Goal: Task Accomplishment & Management: Manage account settings

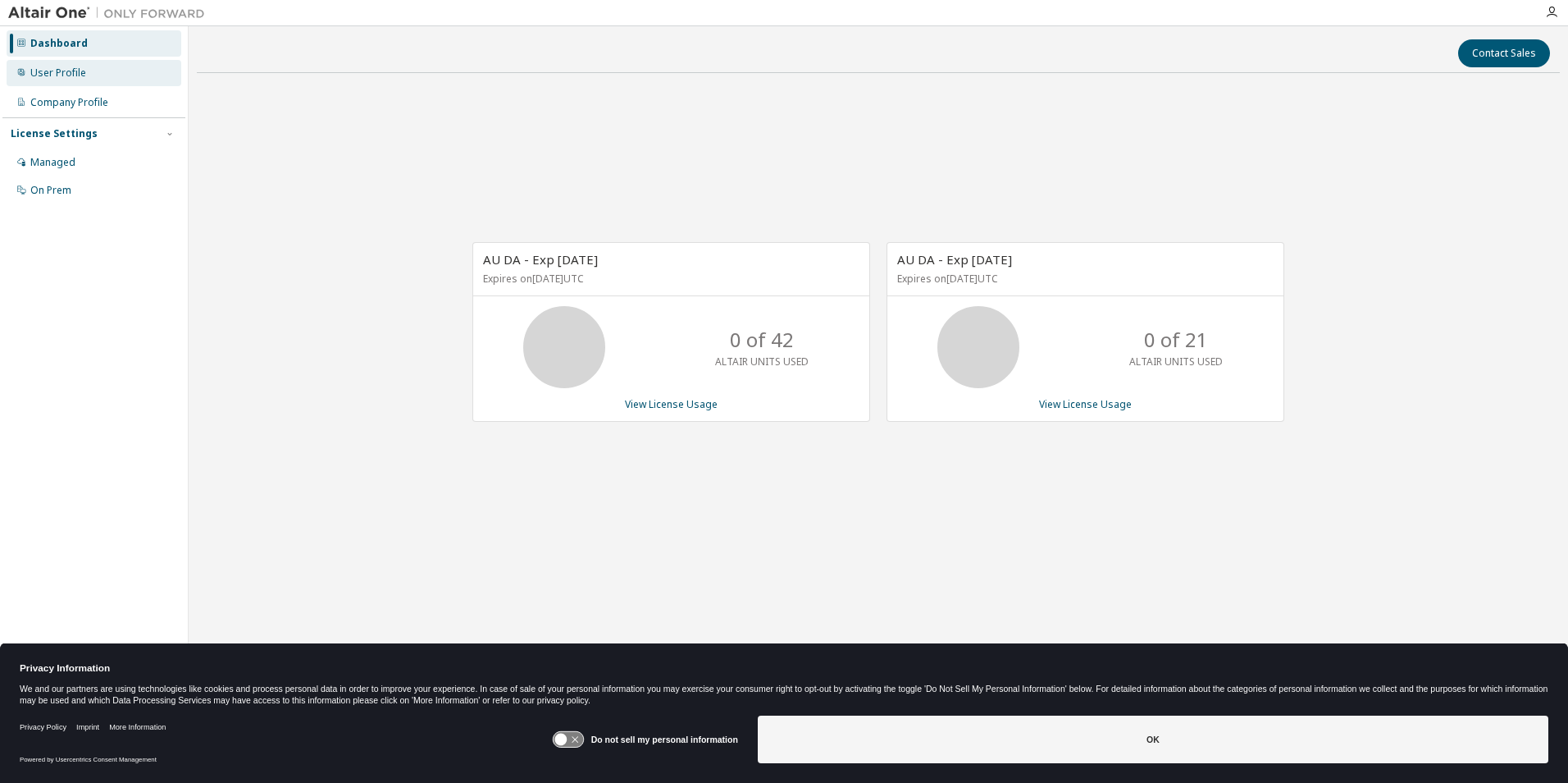
click at [69, 75] on div "User Profile" at bounding box center [58, 73] width 55 height 13
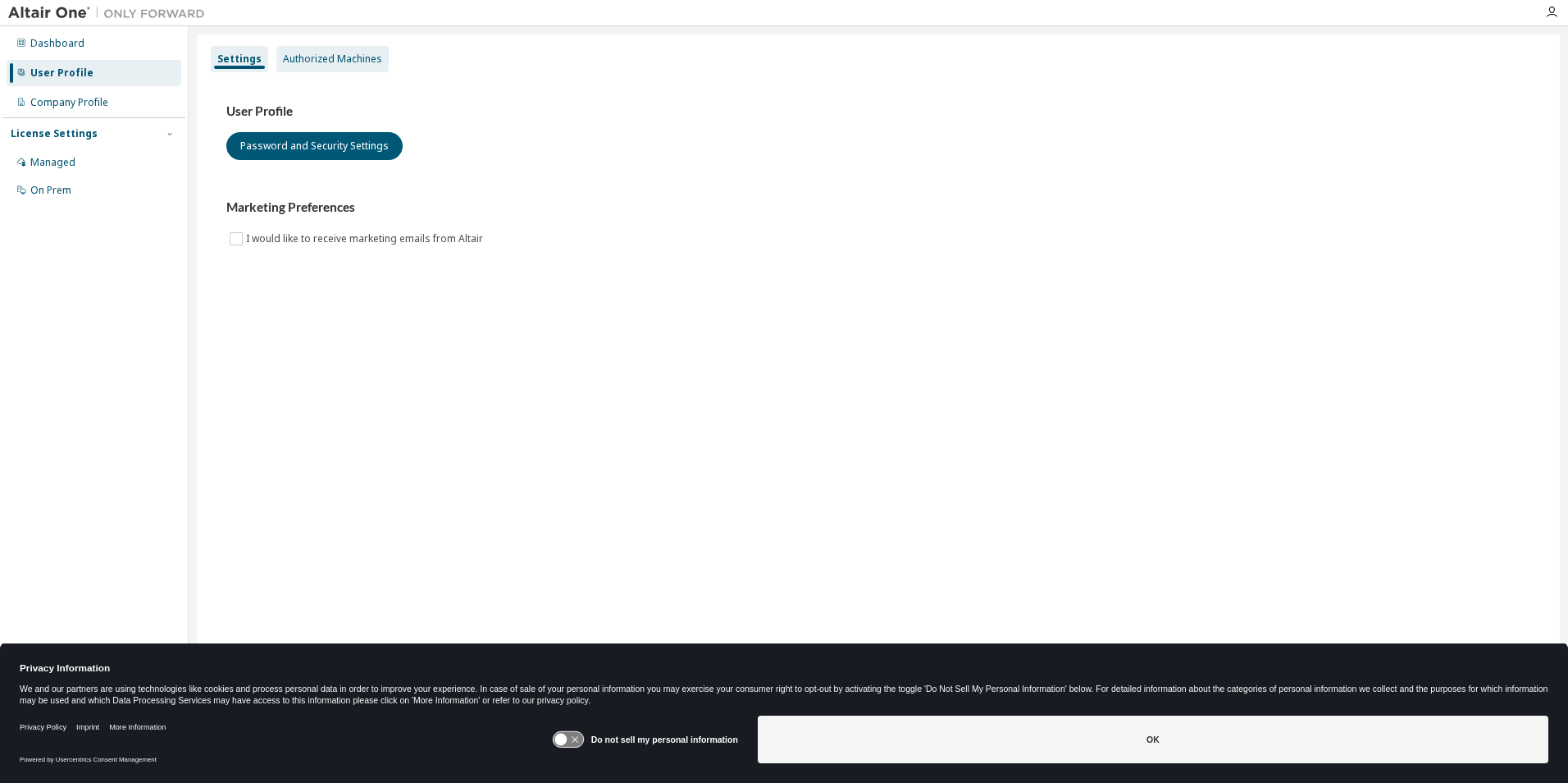
click at [305, 60] on div "Authorized Machines" at bounding box center [333, 59] width 99 height 13
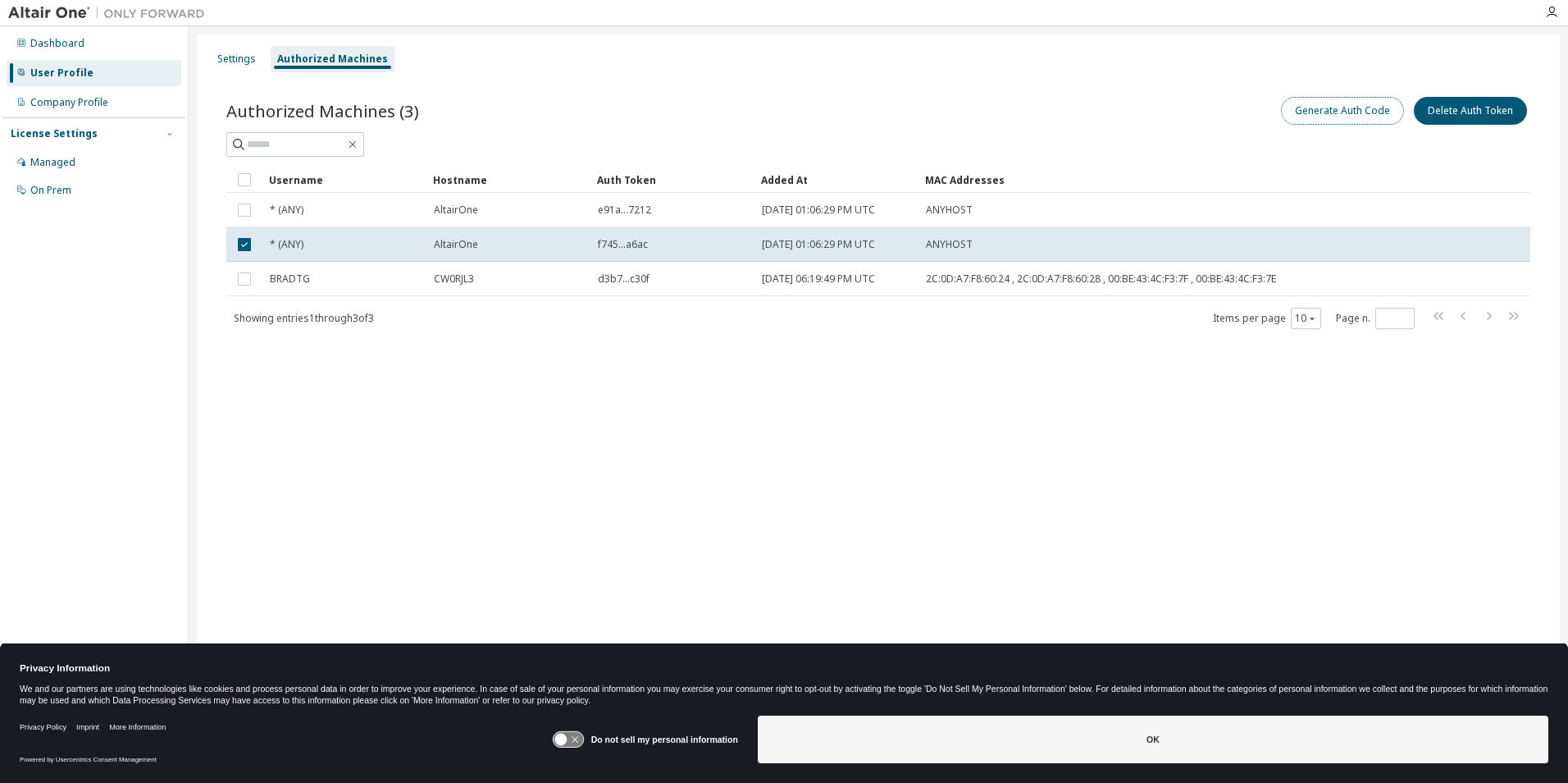
click at [1341, 112] on button "Generate Auth Code" at bounding box center [1343, 111] width 123 height 28
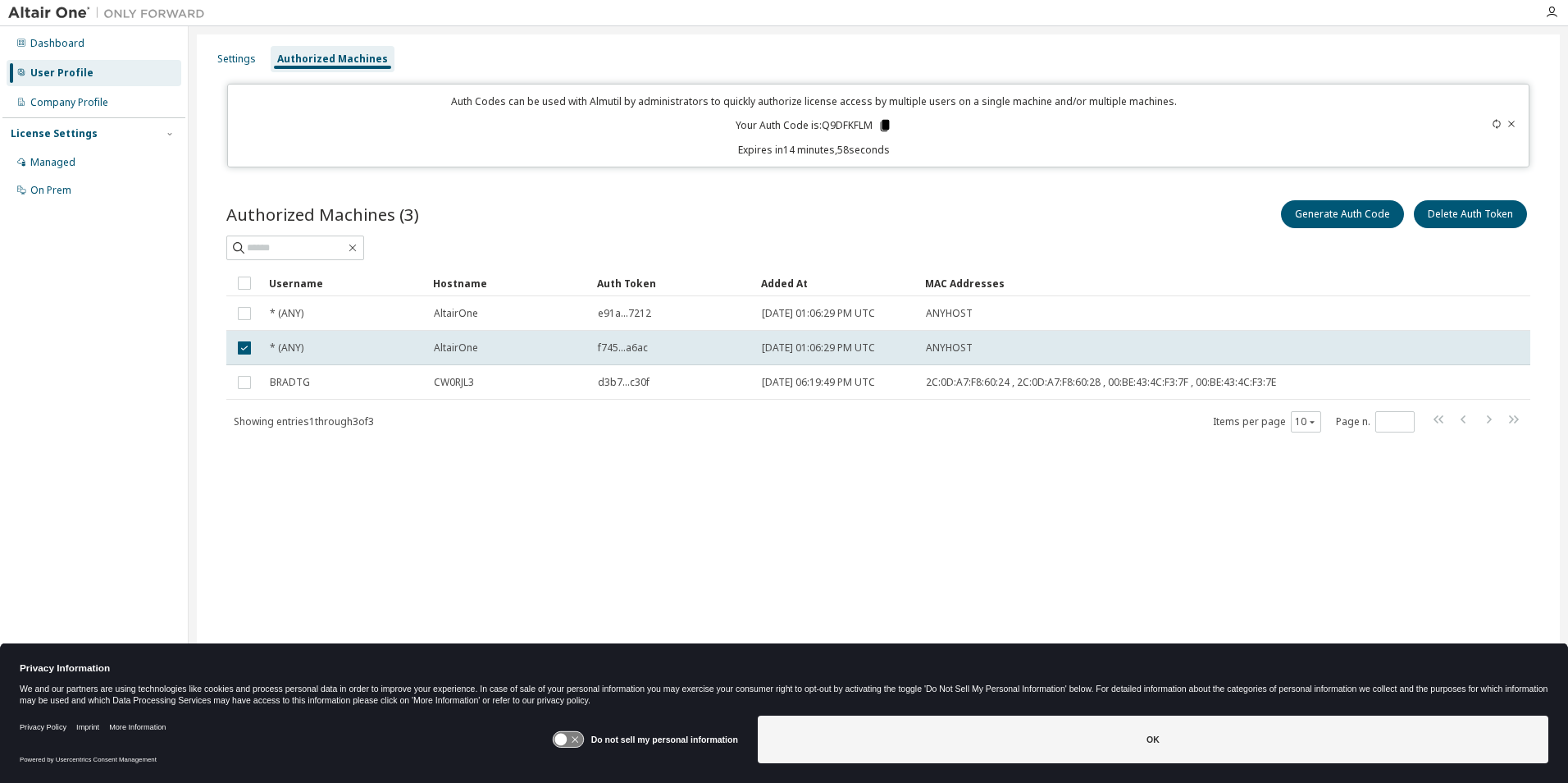
click at [886, 127] on icon at bounding box center [885, 126] width 9 height 12
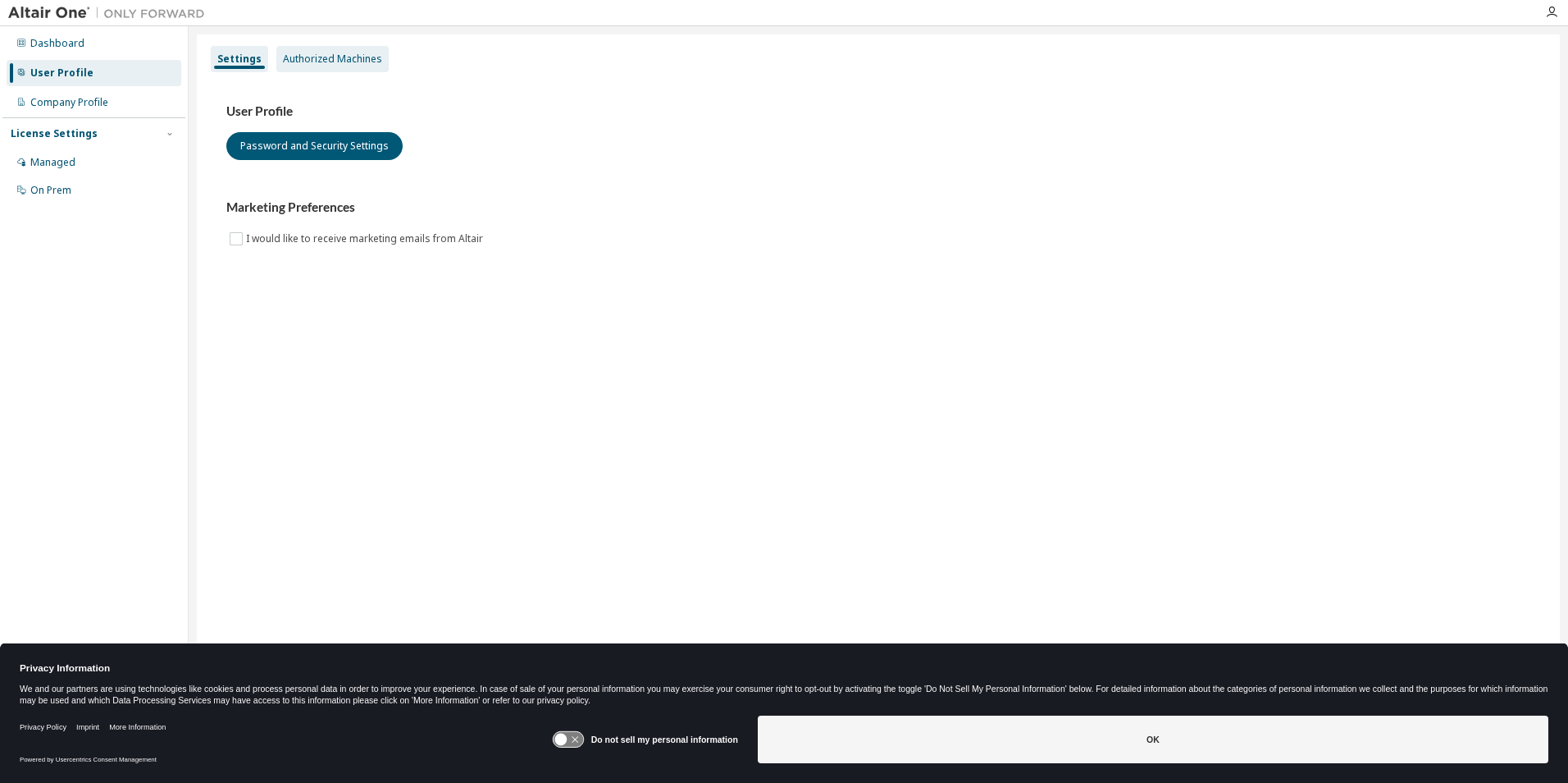
click at [299, 56] on div "Authorized Machines" at bounding box center [333, 59] width 99 height 13
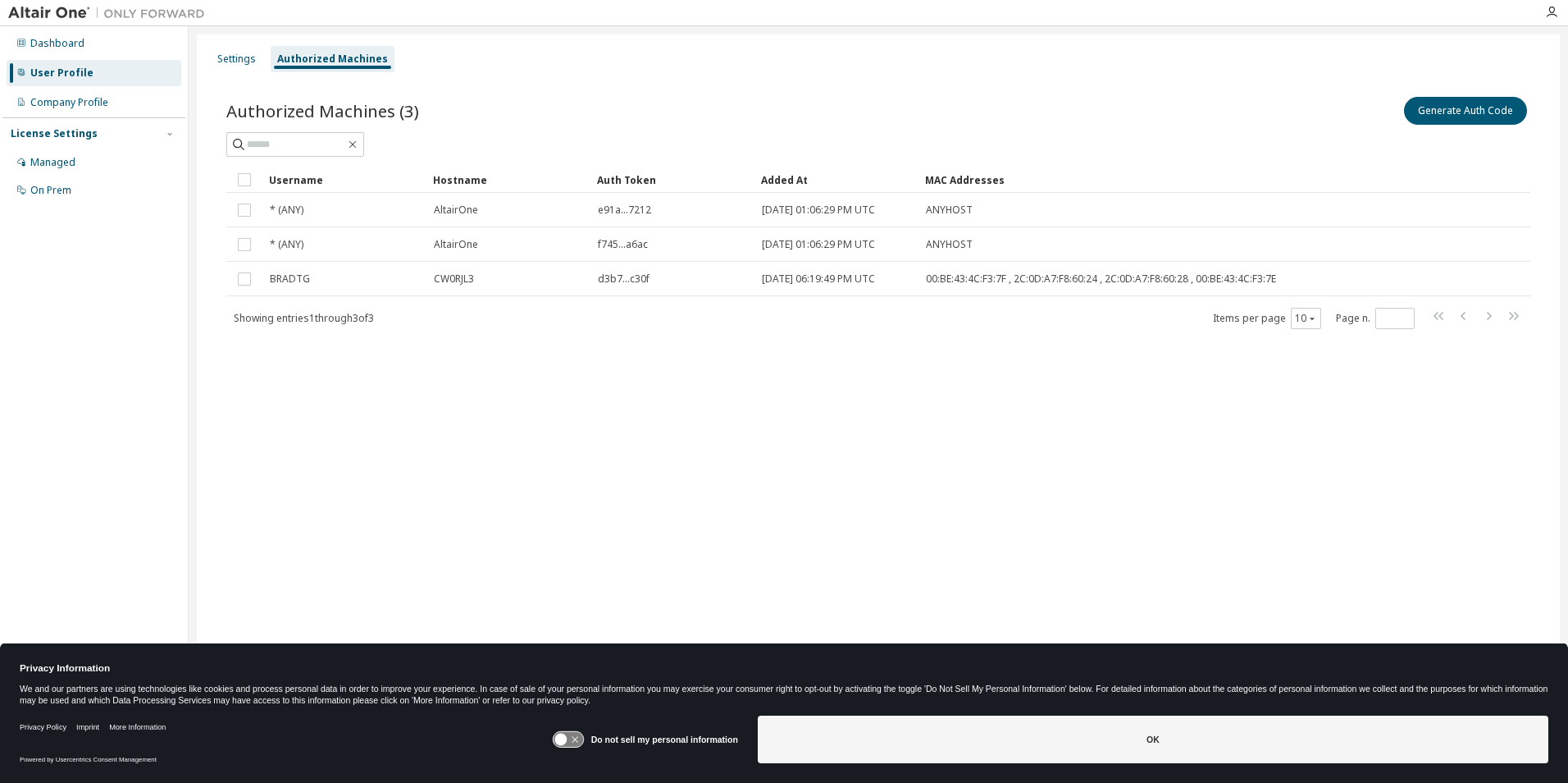
click at [46, 17] on img at bounding box center [111, 13] width 205 height 17
click at [53, 75] on div "User Profile" at bounding box center [62, 73] width 63 height 13
click at [238, 63] on div "Settings" at bounding box center [237, 59] width 39 height 13
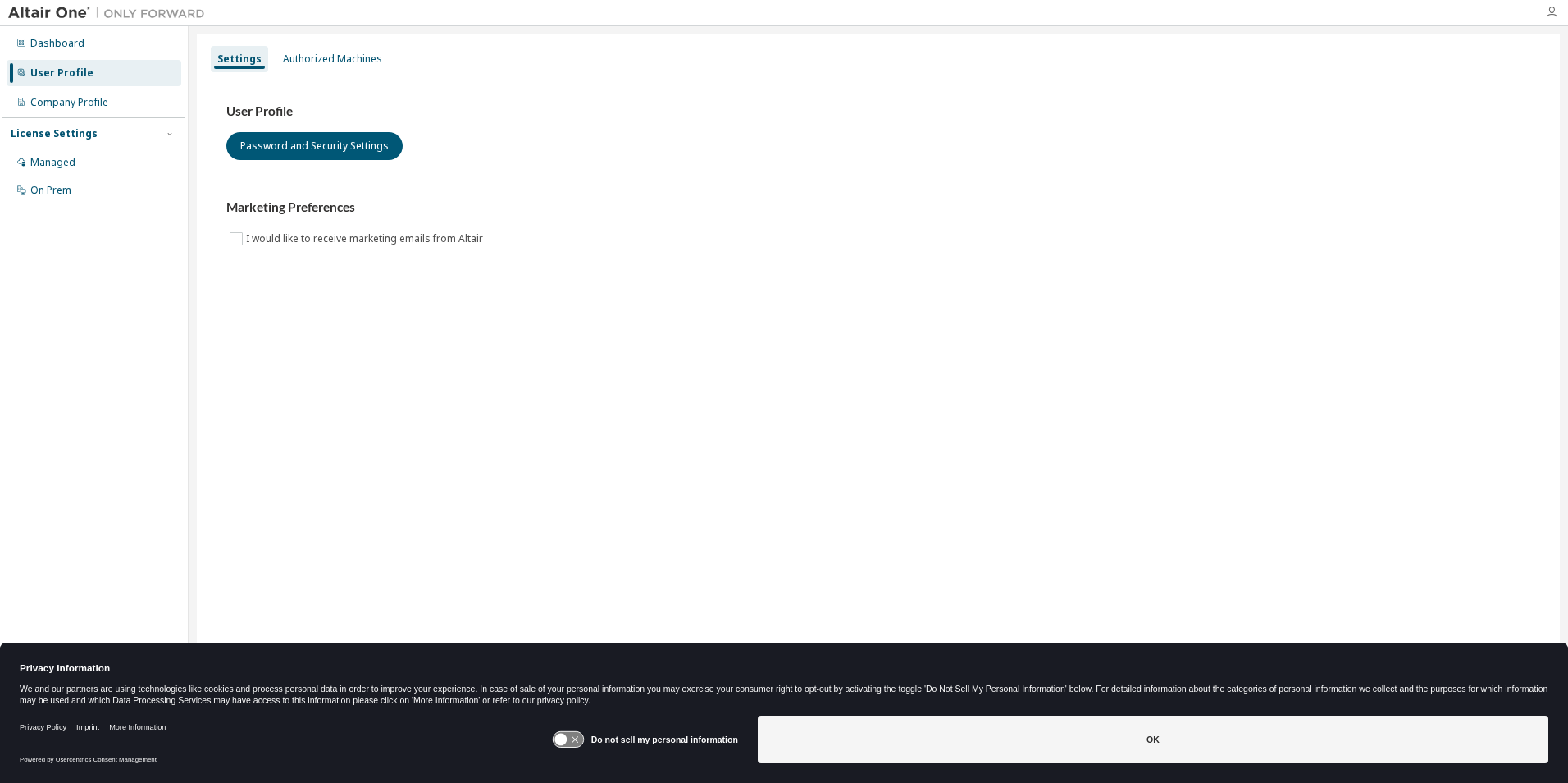
click at [1551, 12] on icon "button" at bounding box center [1552, 12] width 13 height 13
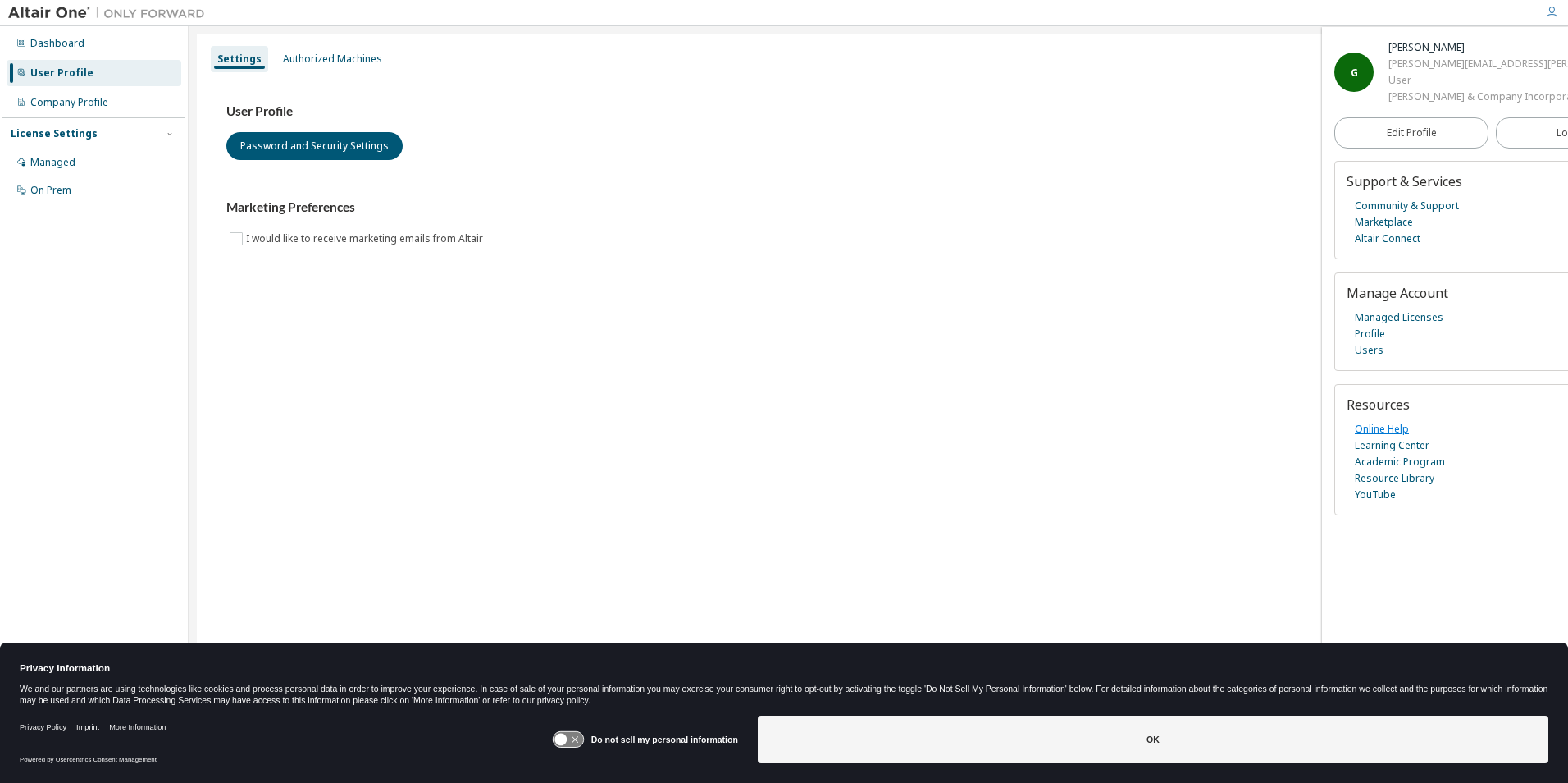
click at [1399, 437] on link "Online Help" at bounding box center [1382, 430] width 54 height 17
